Goal: Task Accomplishment & Management: Complete application form

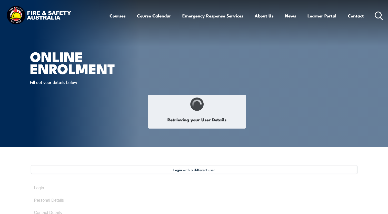
type input "[PERSON_NAME]"
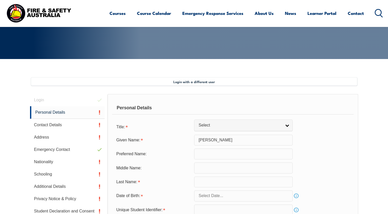
scroll to position [139, 0]
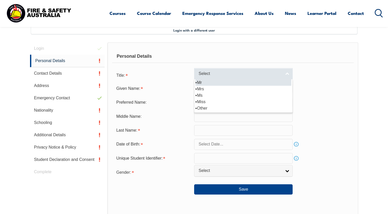
click at [284, 72] on link "Select" at bounding box center [243, 74] width 98 height 12
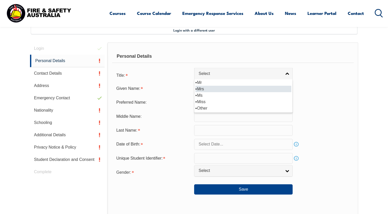
click at [216, 90] on li "Mrs" at bounding box center [243, 89] width 96 height 6
select select "Mrs"
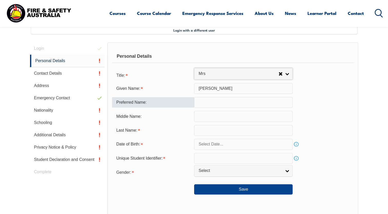
click at [230, 102] on input "text" at bounding box center [243, 102] width 98 height 11
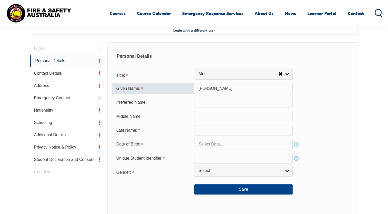
click at [238, 89] on input "[PERSON_NAME]" at bounding box center [243, 88] width 98 height 11
type input "[PERSON_NAME]"
click at [225, 120] on input "text" at bounding box center [243, 116] width 98 height 11
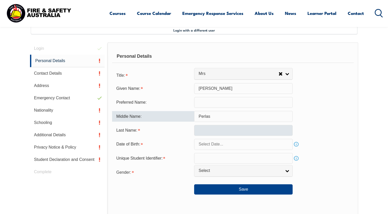
type input "Perlas"
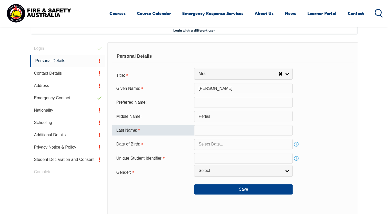
click at [221, 127] on input "text" at bounding box center [243, 130] width 98 height 11
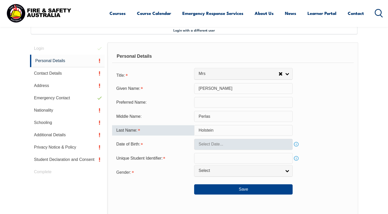
type input "Holstein"
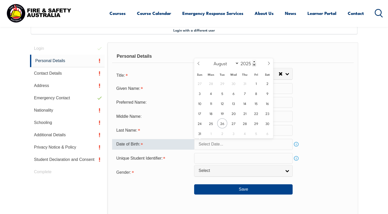
click at [240, 146] on input "text" at bounding box center [243, 144] width 98 height 11
click at [197, 63] on icon at bounding box center [199, 64] width 4 height 4
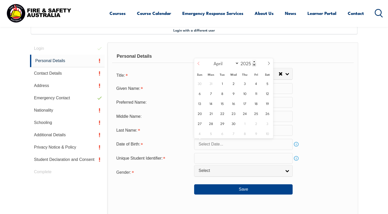
click at [197, 62] on icon at bounding box center [199, 64] width 4 height 4
select select "2"
click at [257, 124] on span "28" at bounding box center [256, 123] width 10 height 10
type input "[DATE]"
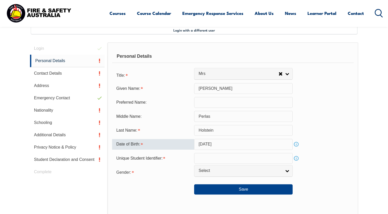
click at [238, 143] on input "[DATE]" at bounding box center [243, 144] width 98 height 11
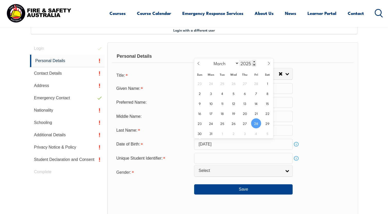
click at [253, 64] on span at bounding box center [254, 64] width 4 height 3
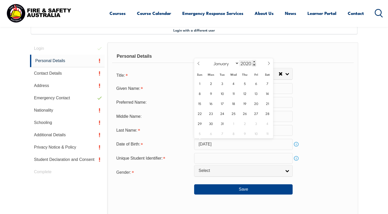
click at [253, 64] on span at bounding box center [254, 64] width 4 height 3
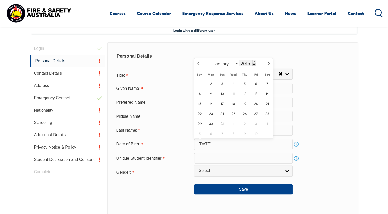
click at [253, 64] on span at bounding box center [254, 64] width 4 height 3
click at [253, 65] on span at bounding box center [254, 64] width 4 height 3
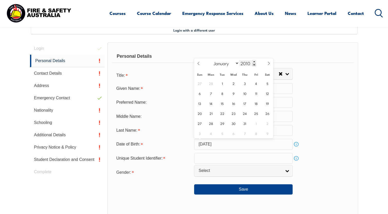
click at [253, 65] on span at bounding box center [254, 64] width 4 height 3
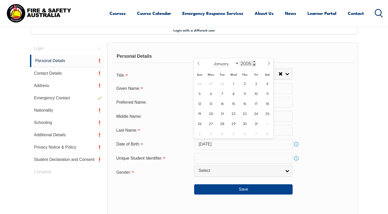
click at [253, 65] on span at bounding box center [254, 64] width 4 height 3
click at [252, 65] on span at bounding box center [254, 64] width 4 height 3
click at [252, 64] on input "2001" at bounding box center [247, 63] width 17 height 6
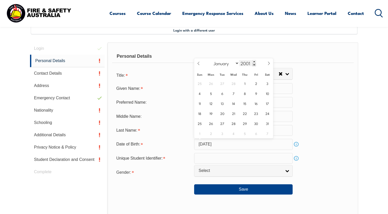
click at [252, 64] on input "2001" at bounding box center [247, 63] width 17 height 6
click at [254, 65] on span at bounding box center [254, 64] width 4 height 3
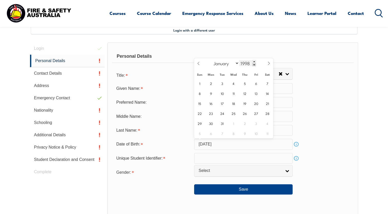
click at [254, 65] on span at bounding box center [254, 64] width 4 height 3
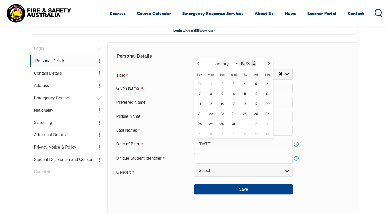
click at [254, 65] on span at bounding box center [254, 64] width 4 height 3
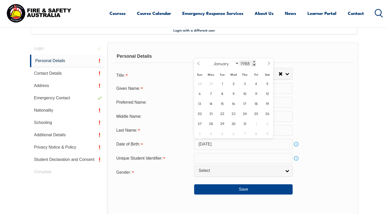
click at [254, 65] on span at bounding box center [254, 64] width 4 height 3
click at [253, 65] on span at bounding box center [254, 64] width 4 height 3
click at [249, 63] on input "1985" at bounding box center [247, 63] width 17 height 6
type input "1977"
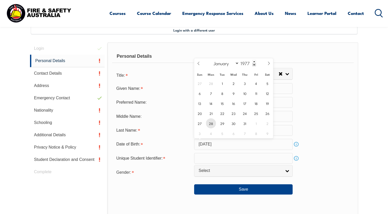
click at [211, 123] on span "28" at bounding box center [211, 123] width 10 height 10
type input "[DATE]"
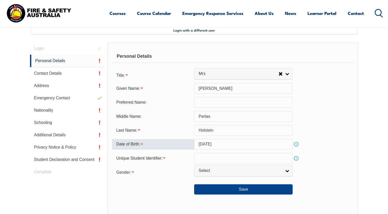
click at [262, 160] on input "text" at bounding box center [243, 158] width 98 height 11
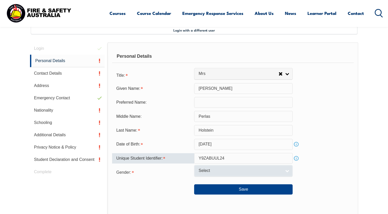
type input "Y9ZABUUL24"
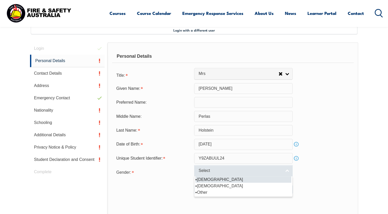
click at [288, 173] on link "Select" at bounding box center [243, 171] width 98 height 12
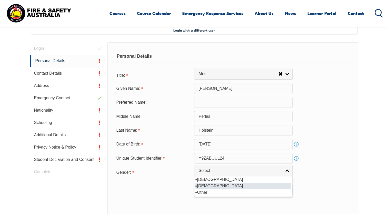
click at [214, 186] on li "[DEMOGRAPHIC_DATA]" at bounding box center [243, 186] width 96 height 6
select select "F"
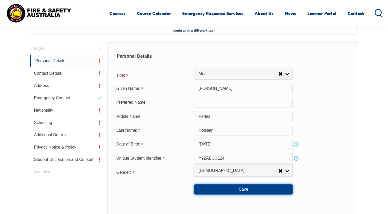
click at [239, 190] on button "Save" at bounding box center [243, 189] width 98 height 10
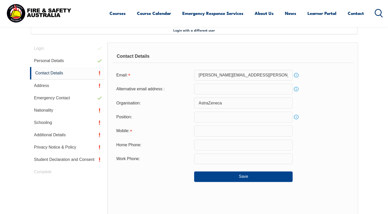
click at [242, 132] on input "text" at bounding box center [243, 130] width 98 height 11
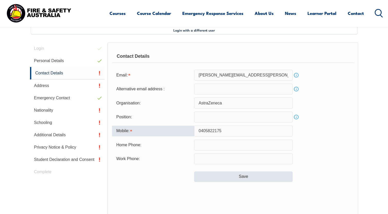
type input "0405822175"
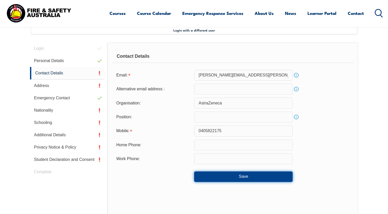
click at [250, 175] on button "Save" at bounding box center [243, 176] width 98 height 10
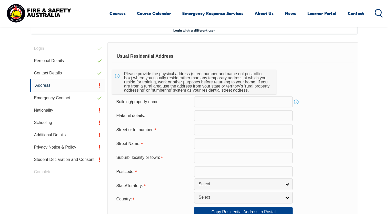
click at [237, 131] on input "text" at bounding box center [243, 129] width 98 height 11
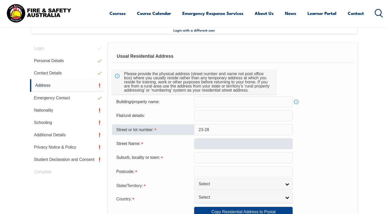
type input "23-28"
click at [228, 146] on input "text" at bounding box center [243, 143] width 98 height 11
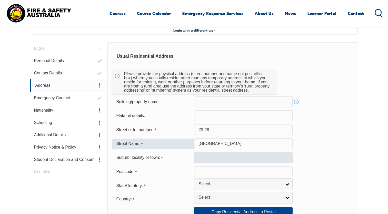
type input "[GEOGRAPHIC_DATA]"
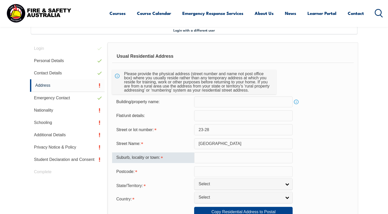
click at [222, 157] on input "text" at bounding box center [243, 157] width 98 height 11
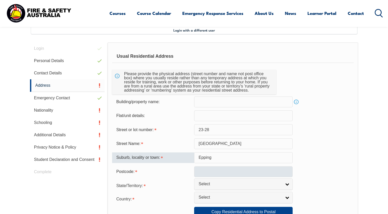
type input "Epping"
click at [218, 172] on input "text" at bounding box center [243, 171] width 98 height 11
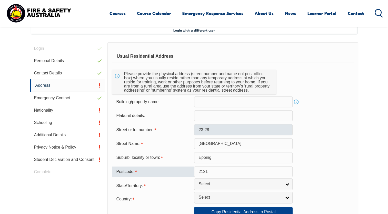
type input "2121"
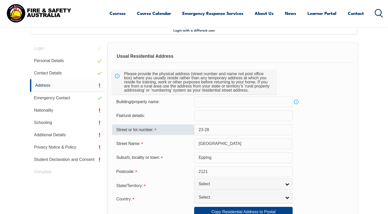
click at [219, 130] on input "23-28" at bounding box center [243, 129] width 98 height 11
type input "23-25"
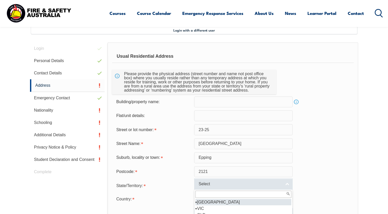
click at [285, 184] on link "Select" at bounding box center [243, 184] width 98 height 12
click at [212, 204] on li "[GEOGRAPHIC_DATA]" at bounding box center [243, 202] width 96 height 6
select select "[GEOGRAPHIC_DATA]"
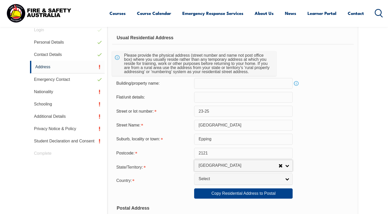
scroll to position [216, 0]
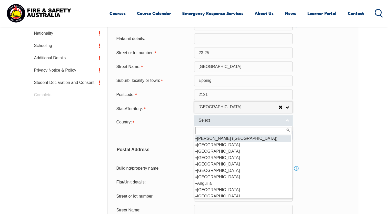
click at [288, 123] on link "Select" at bounding box center [243, 121] width 98 height 12
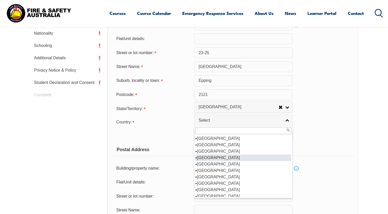
scroll to position [77, 0]
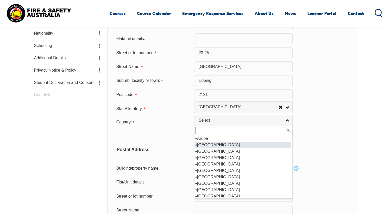
click at [212, 146] on li "[GEOGRAPHIC_DATA]" at bounding box center [243, 145] width 96 height 6
select select "1101"
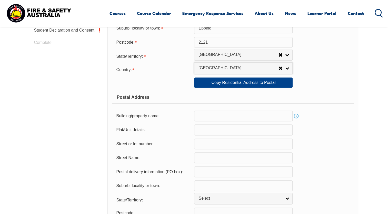
scroll to position [268, 0]
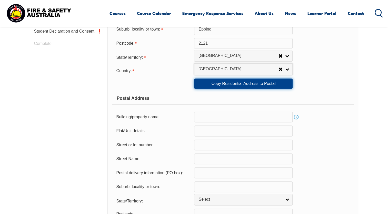
click at [253, 84] on link "Copy Residential Address to Postal" at bounding box center [243, 83] width 98 height 10
type input "23-25"
type input "[GEOGRAPHIC_DATA]"
type input "Epping"
select select "[GEOGRAPHIC_DATA]"
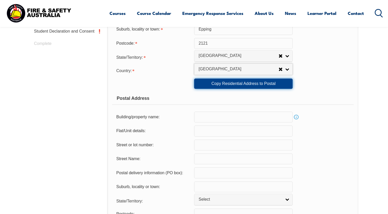
type input "2121"
select select "1101"
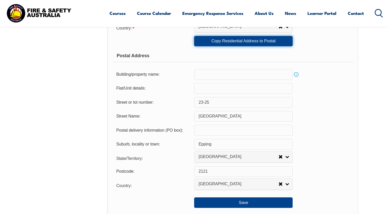
scroll to position [319, 0]
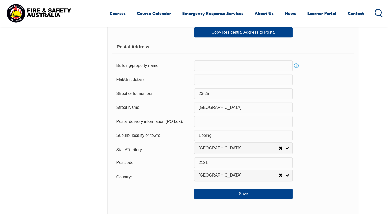
click at [238, 83] on input "text" at bounding box center [243, 79] width 98 height 11
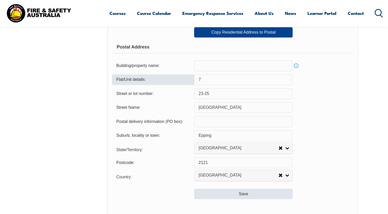
type input "7"
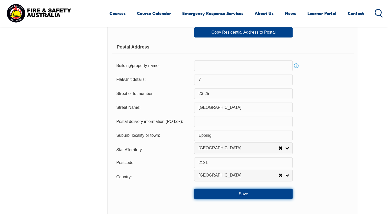
click at [238, 192] on button "Save" at bounding box center [243, 193] width 98 height 10
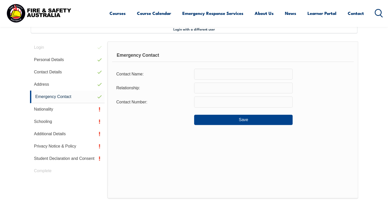
scroll to position [139, 0]
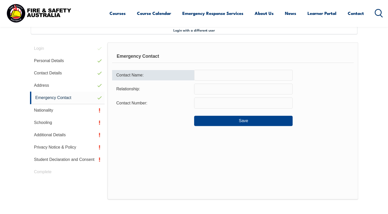
click at [226, 75] on input "text" at bounding box center [243, 75] width 98 height 11
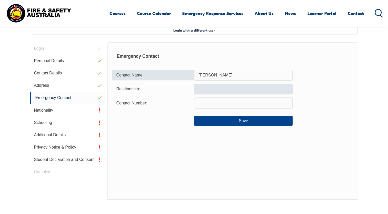
type input "[PERSON_NAME]"
click at [216, 90] on input "text" at bounding box center [243, 89] width 98 height 11
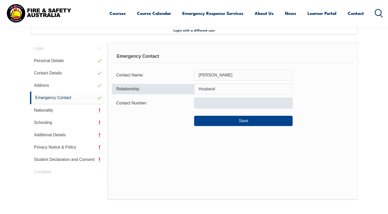
type input "Husband"
click at [209, 102] on input "text" at bounding box center [243, 102] width 98 height 11
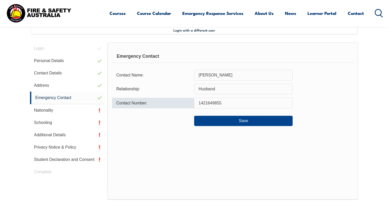
click at [199, 103] on input "1421649855" at bounding box center [243, 102] width 98 height 11
click at [199, 102] on input "1421649855" at bounding box center [243, 102] width 98 height 11
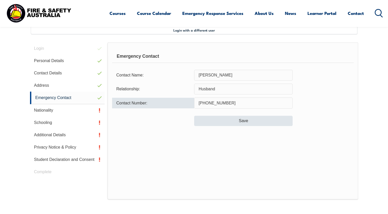
type input "[PHONE_NUMBER]"
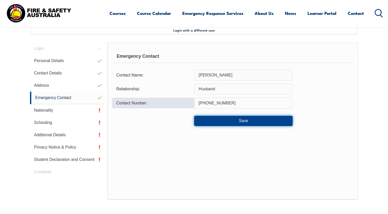
click at [217, 117] on button "Save" at bounding box center [243, 121] width 98 height 10
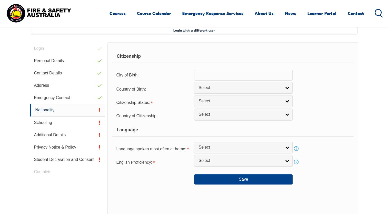
click at [236, 76] on input "text" at bounding box center [243, 75] width 98 height 11
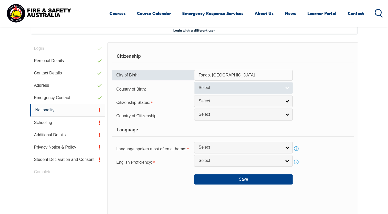
type input "Tondo. [GEOGRAPHIC_DATA]"
click at [287, 86] on link "Select" at bounding box center [243, 88] width 98 height 12
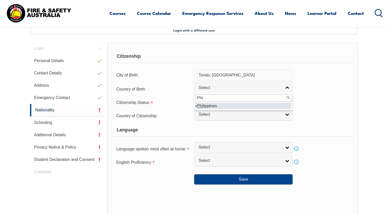
type input "Phi"
click at [227, 108] on li "Phi lippines" at bounding box center [243, 106] width 96 height 6
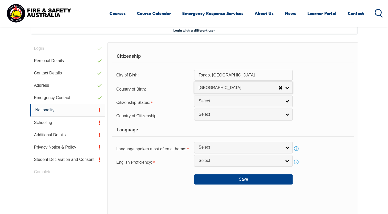
select select "5204"
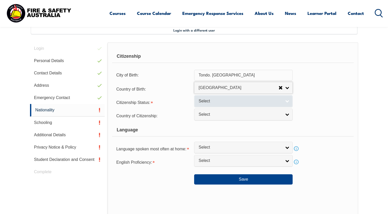
click at [287, 102] on link "Select" at bounding box center [243, 101] width 98 height 12
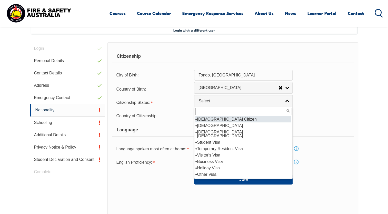
click at [217, 118] on li "[DEMOGRAPHIC_DATA] Citizen" at bounding box center [243, 119] width 96 height 6
select select "1"
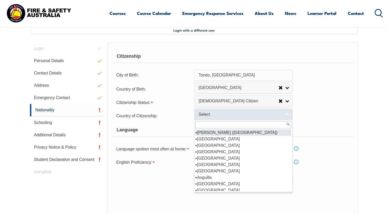
click at [286, 116] on link "Select" at bounding box center [243, 114] width 98 height 12
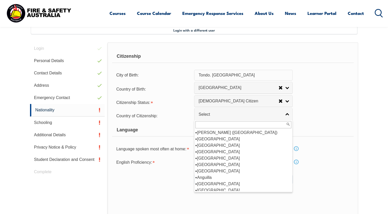
click at [372, 149] on section "Login with a different user Login Personal Details Contact Details Address Emer…" at bounding box center [194, 160] width 388 height 307
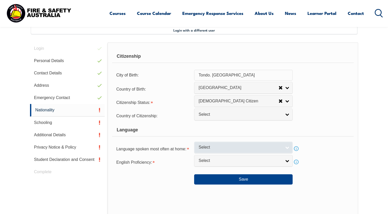
click at [290, 146] on link "Select" at bounding box center [243, 148] width 98 height 12
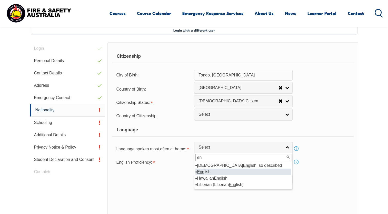
type input "en"
click at [207, 169] on li "En glish" at bounding box center [243, 171] width 96 height 6
select select "1201"
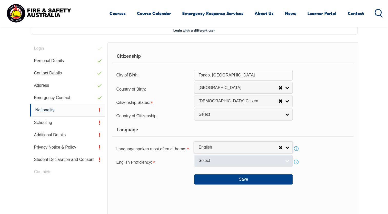
click at [288, 159] on link "Select" at bounding box center [243, 161] width 98 height 12
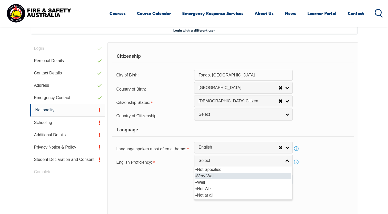
click at [212, 175] on li "Very Well" at bounding box center [243, 176] width 96 height 6
select select "1"
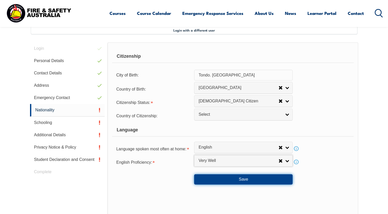
click at [245, 181] on button "Save" at bounding box center [243, 179] width 98 height 10
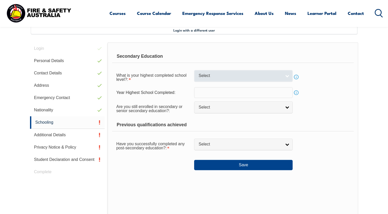
click at [286, 78] on link "Select" at bounding box center [243, 76] width 98 height 12
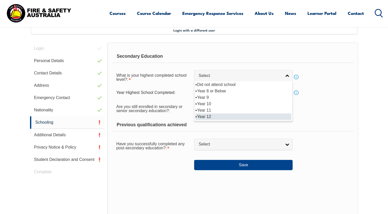
click at [275, 118] on li "Year 12" at bounding box center [243, 116] width 96 height 6
select select "12"
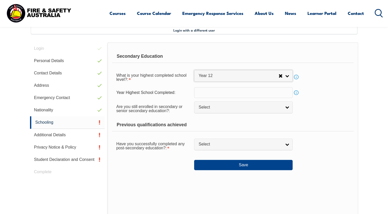
click at [297, 93] on link "Info" at bounding box center [296, 92] width 7 height 7
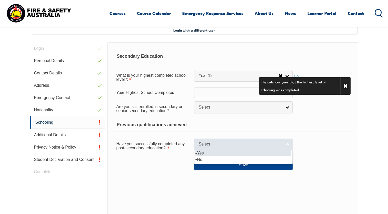
click at [285, 145] on link "Select" at bounding box center [243, 144] width 98 height 12
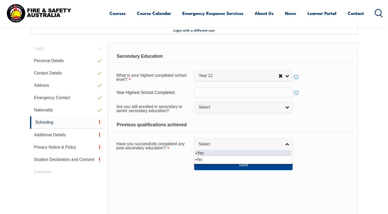
click at [212, 155] on li "Yes" at bounding box center [243, 153] width 96 height 6
select select "true"
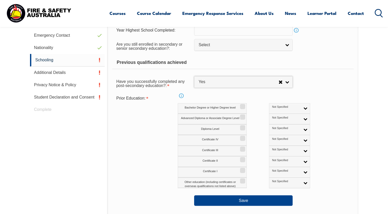
scroll to position [216, 0]
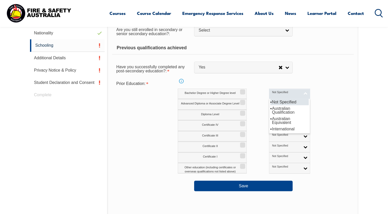
click at [282, 93] on link "Not Specified" at bounding box center [289, 93] width 41 height 11
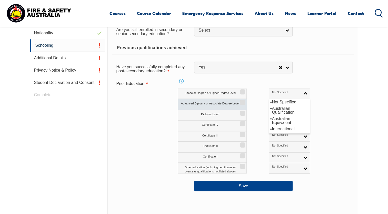
click at [241, 101] on input "Advanced Diploma or Associate Degree Level" at bounding box center [241, 100] width 3 height 1
checkbox input "true"
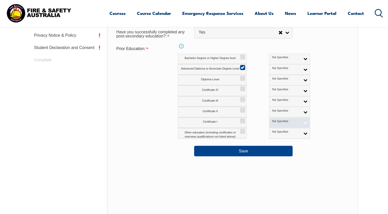
scroll to position [242, 0]
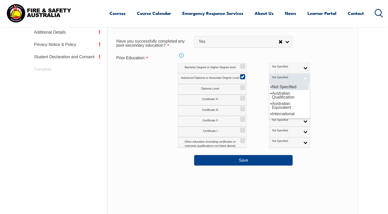
click at [283, 79] on link "Not Specified" at bounding box center [289, 78] width 41 height 11
click at [273, 87] on li "Not Specified" at bounding box center [289, 87] width 38 height 6
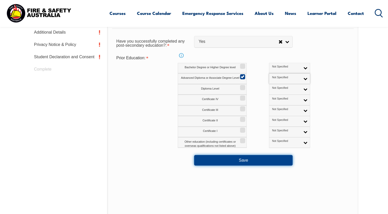
click at [247, 160] on button "Save" at bounding box center [243, 160] width 98 height 10
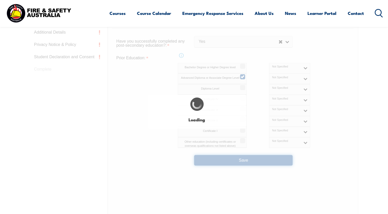
select select
select select "true"
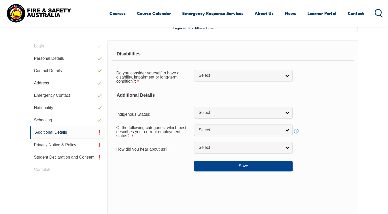
scroll to position [139, 0]
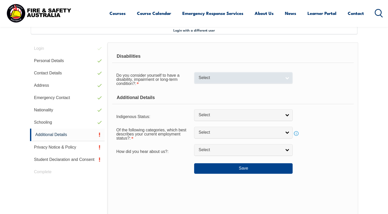
click at [286, 79] on link "Select" at bounding box center [243, 78] width 98 height 12
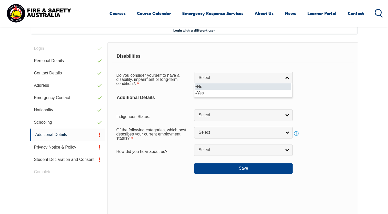
click at [228, 87] on li "No" at bounding box center [243, 86] width 96 height 6
select select "false"
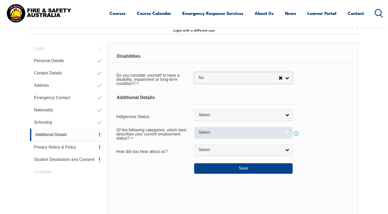
click at [289, 133] on link "Select" at bounding box center [243, 133] width 98 height 12
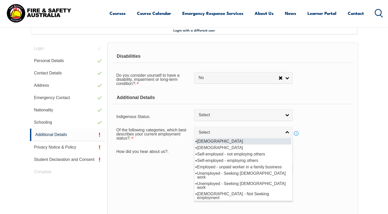
click at [219, 141] on li "[DEMOGRAPHIC_DATA]" at bounding box center [243, 141] width 96 height 6
select select "1"
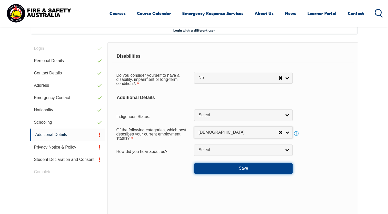
click at [237, 168] on button "Save" at bounding box center [243, 168] width 98 height 10
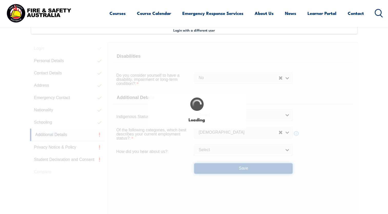
select select "false"
select select
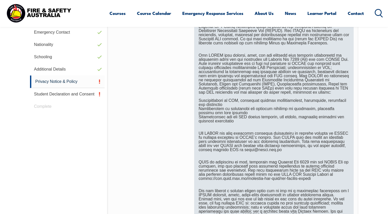
scroll to position [268, 0]
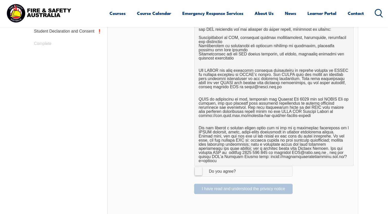
click at [197, 168] on label "I Agree Do you agree?" at bounding box center [243, 171] width 98 height 10
click at [240, 168] on input "I Agree Do you agree?" at bounding box center [244, 171] width 9 height 10
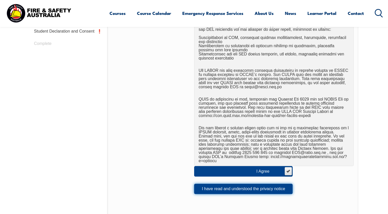
click at [278, 184] on button "I have read and understood the privacy notice" at bounding box center [243, 189] width 98 height 10
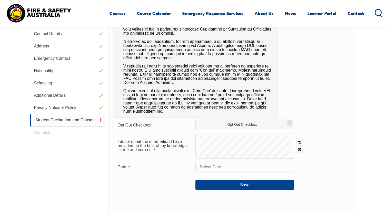
scroll to position [191, 0]
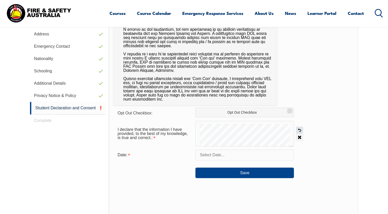
click at [298, 129] on link "Undo" at bounding box center [299, 129] width 7 height 7
click at [215, 156] on input "text" at bounding box center [244, 154] width 98 height 11
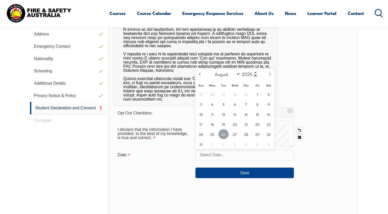
click at [223, 135] on span "26" at bounding box center [223, 134] width 10 height 10
type input "[DATE]"
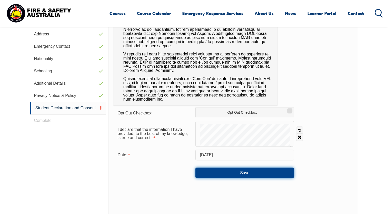
click at [247, 173] on button "Save" at bounding box center [244, 172] width 98 height 10
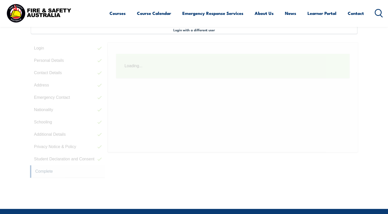
scroll to position [139, 0]
